Goal: Find contact information: Find contact information

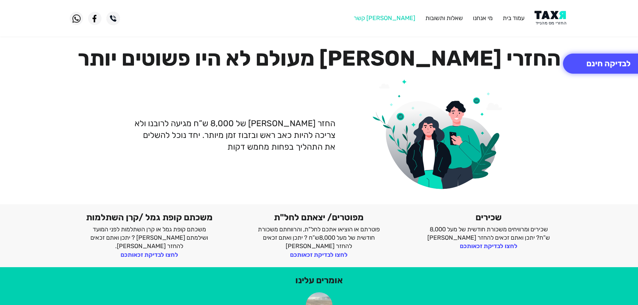
click at [402, 19] on link "[PERSON_NAME] קשר" at bounding box center [385, 17] width 62 height 7
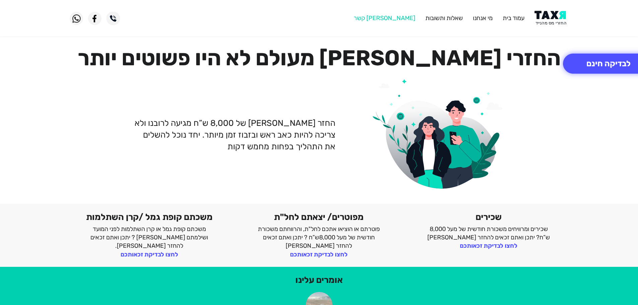
click at [406, 19] on link "[PERSON_NAME] קשר" at bounding box center [385, 17] width 62 height 7
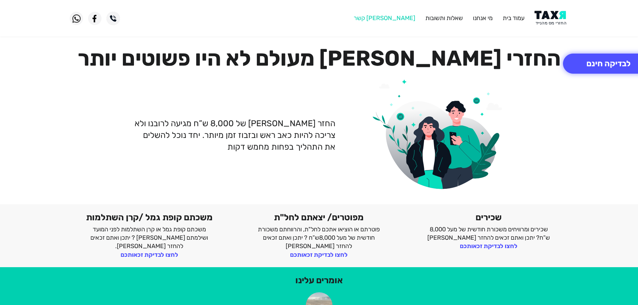
click at [406, 19] on link "[PERSON_NAME] קשר" at bounding box center [385, 17] width 62 height 7
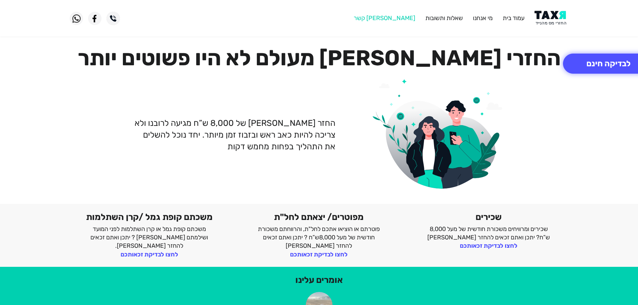
click at [406, 19] on link "[PERSON_NAME] קשר" at bounding box center [385, 17] width 62 height 7
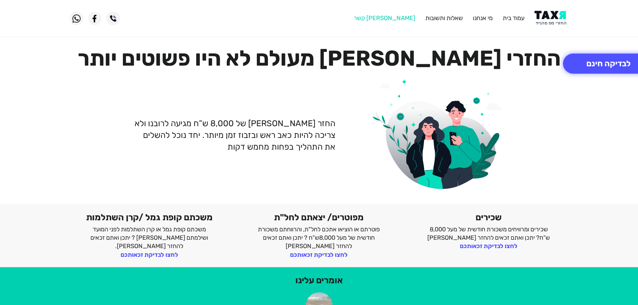
click at [410, 19] on link "[PERSON_NAME] קשר" at bounding box center [385, 17] width 62 height 7
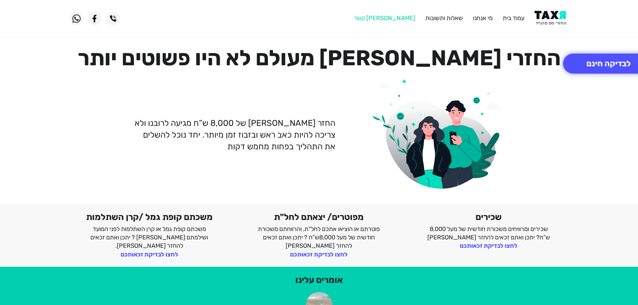
click at [410, 19] on link "[PERSON_NAME] קשר" at bounding box center [385, 17] width 62 height 7
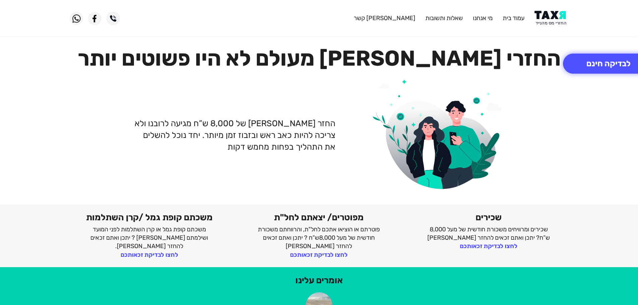
click at [110, 19] on img at bounding box center [113, 18] width 13 height 13
click at [481, 16] on link "מי אנחנו" at bounding box center [483, 17] width 20 height 7
